Goal: Browse casually

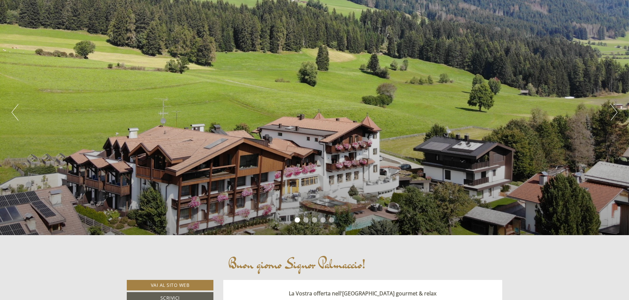
scroll to position [66, 0]
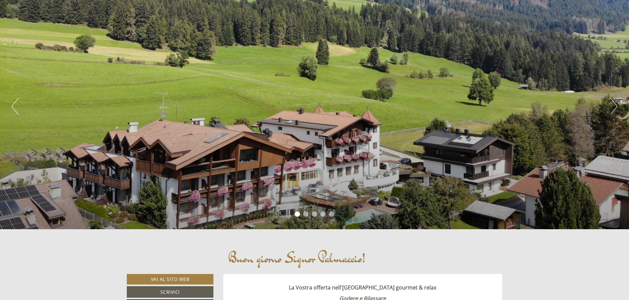
click at [613, 105] on button "Next" at bounding box center [613, 106] width 7 height 16
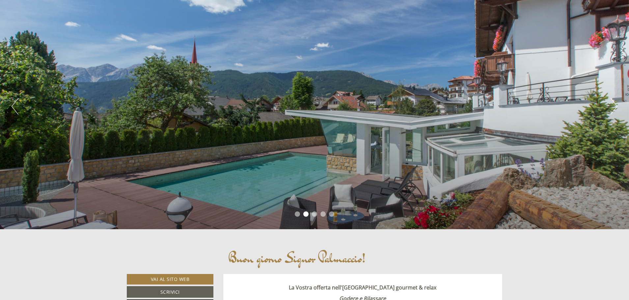
click at [613, 105] on button "Next" at bounding box center [613, 106] width 7 height 16
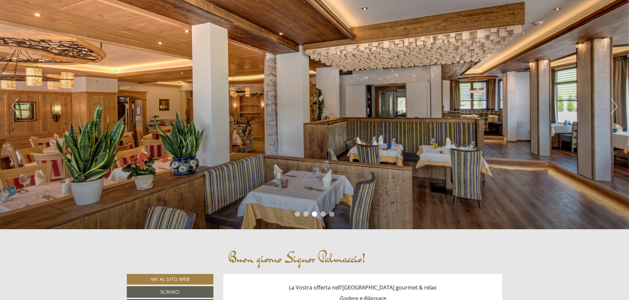
click at [613, 105] on button "Next" at bounding box center [613, 106] width 7 height 16
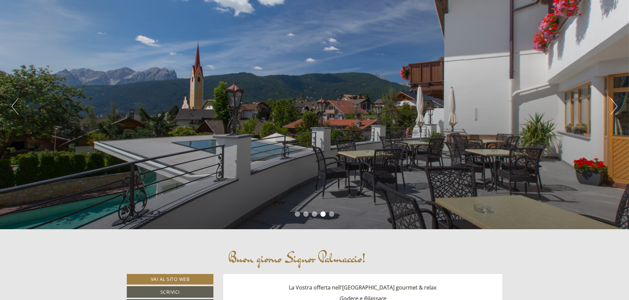
click at [613, 105] on button "Next" at bounding box center [613, 106] width 7 height 16
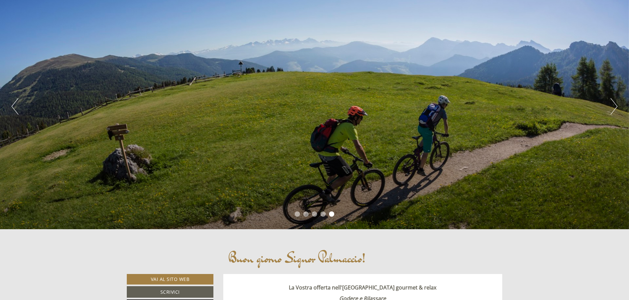
click at [613, 105] on button "Next" at bounding box center [613, 106] width 7 height 16
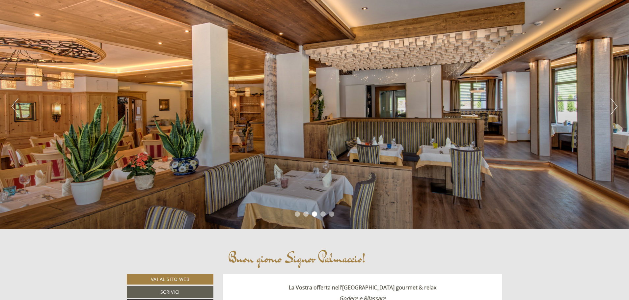
click at [609, 108] on div "Previous Next 1 2 3 4 5" at bounding box center [314, 107] width 629 height 246
click at [614, 110] on button "Next" at bounding box center [613, 106] width 7 height 16
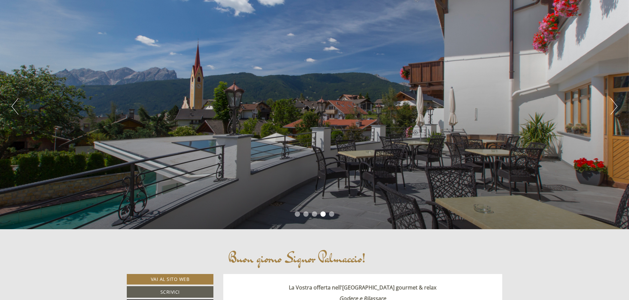
click at [614, 110] on button "Next" at bounding box center [613, 106] width 7 height 16
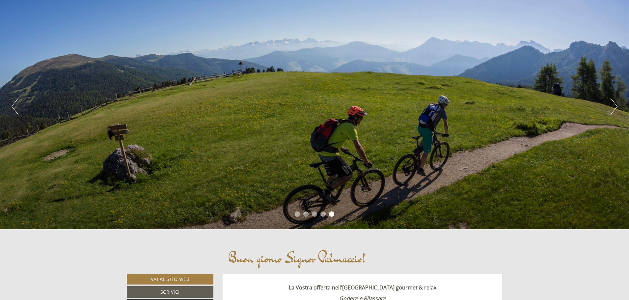
click at [614, 110] on button "Next" at bounding box center [613, 106] width 7 height 16
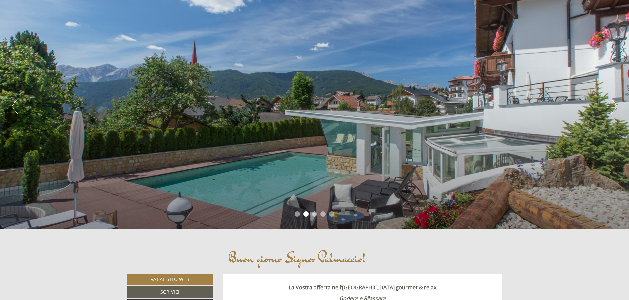
click at [294, 213] on ul "1 2 3 4 5" at bounding box center [314, 215] width 629 height 8
click at [297, 214] on li "1" at bounding box center [297, 213] width 5 height 5
click at [298, 215] on li "1" at bounding box center [297, 213] width 5 height 5
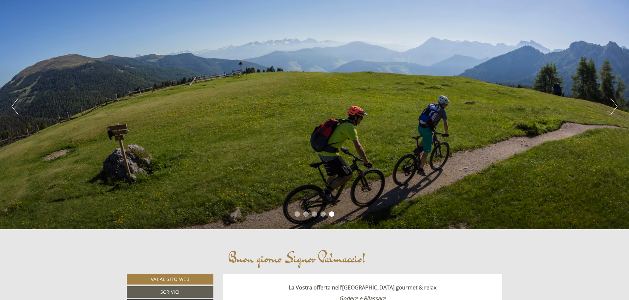
click at [613, 108] on button "Next" at bounding box center [613, 106] width 7 height 16
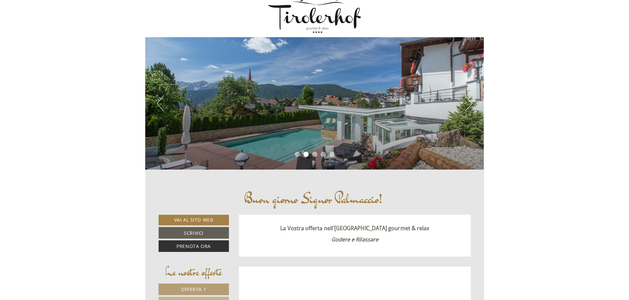
scroll to position [0, 0]
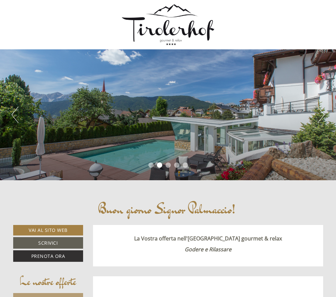
click at [319, 119] on button "Next" at bounding box center [320, 115] width 7 height 16
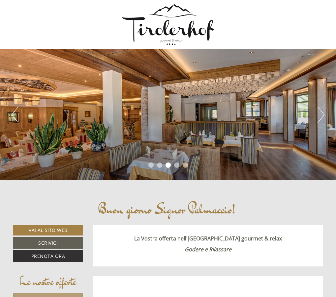
click at [319, 116] on button "Next" at bounding box center [320, 115] width 7 height 16
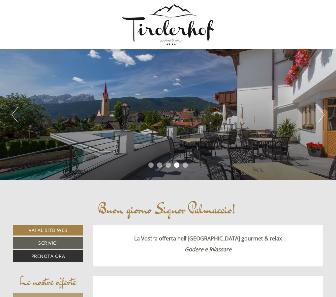
click at [319, 116] on button "Next" at bounding box center [320, 115] width 7 height 16
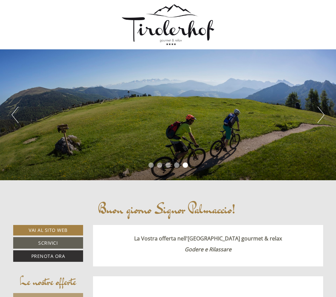
click at [319, 116] on button "Next" at bounding box center [320, 115] width 7 height 16
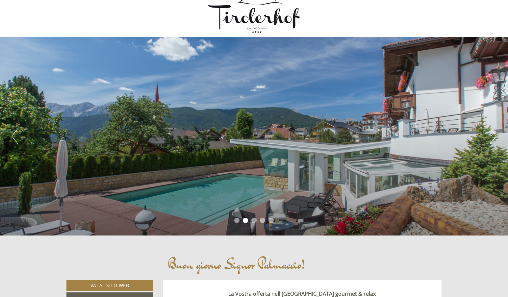
scroll to position [9, 0]
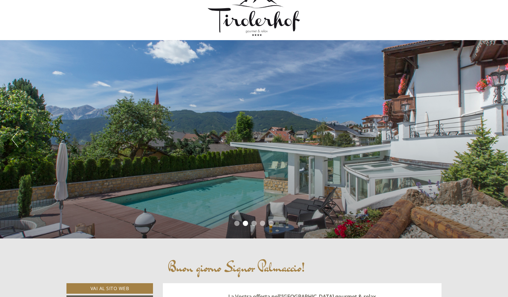
click at [237, 224] on li "1" at bounding box center [236, 223] width 5 height 5
